Goal: Complete application form: Complete application form

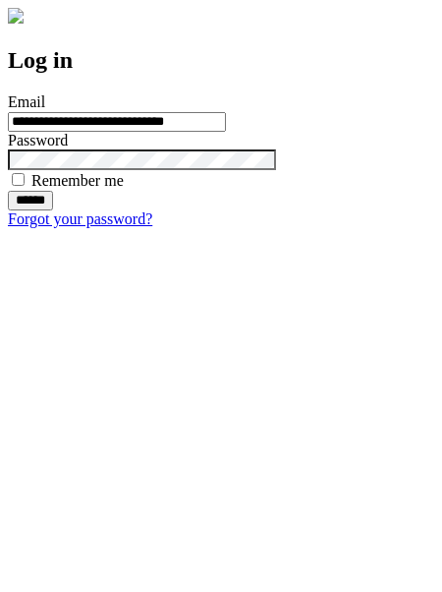
type input "**********"
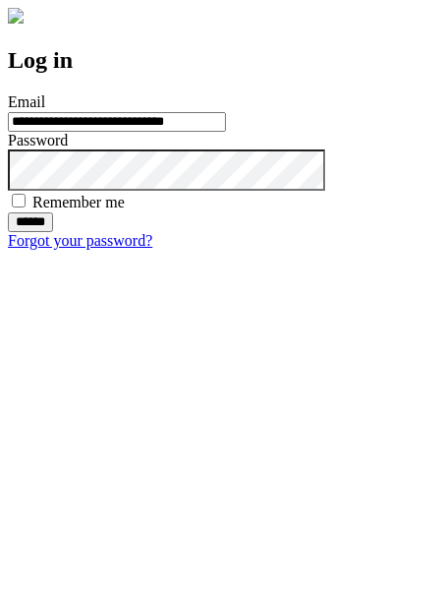
click at [53, 232] on input "******" at bounding box center [30, 222] width 45 height 20
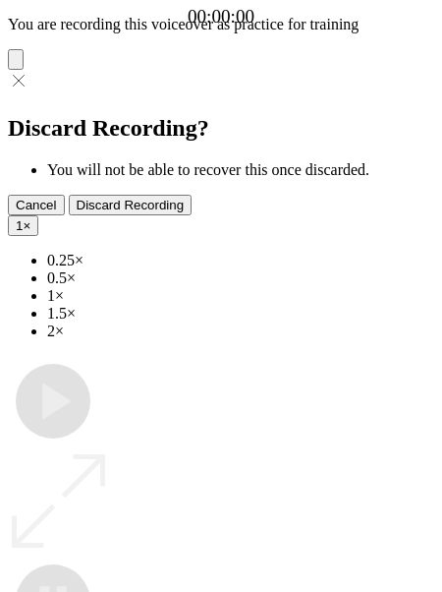
type input "**********"
